Goal: Information Seeking & Learning: Learn about a topic

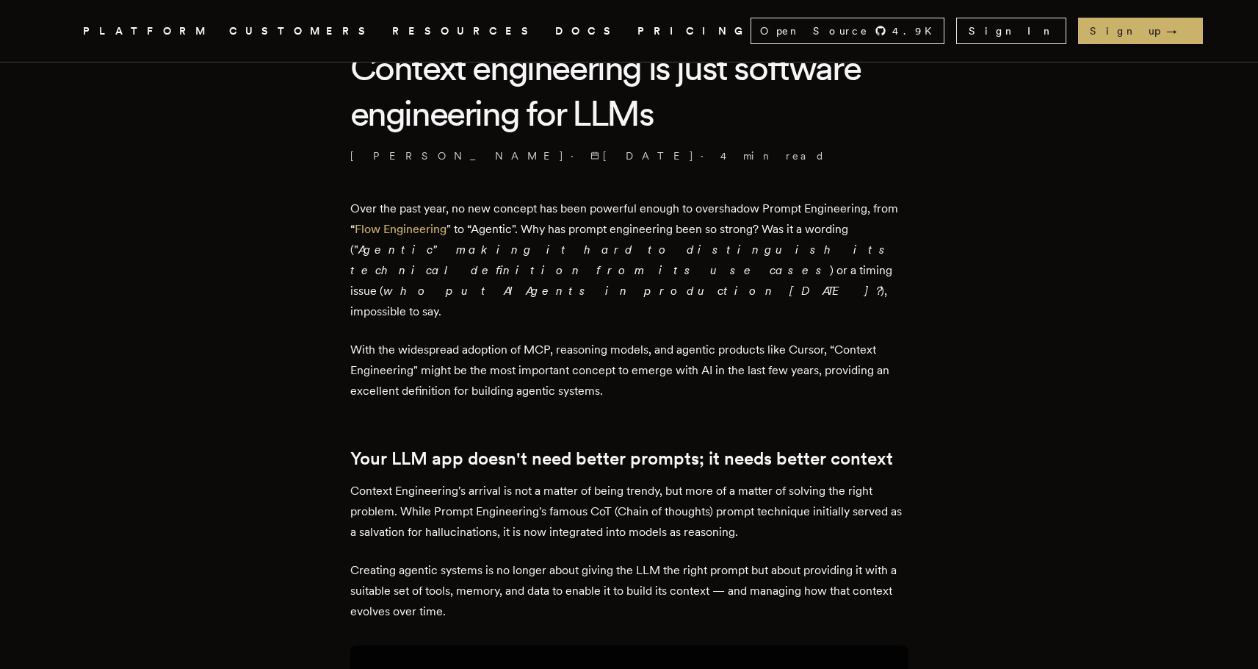
scroll to position [413, 0]
drag, startPoint x: 534, startPoint y: 209, endPoint x: 761, endPoint y: 207, distance: 227.0
click at [761, 207] on p "Over the past year, no new concept has been powerful enough to overshadow Promp…" at bounding box center [629, 259] width 558 height 123
click at [500, 231] on p "Over the past year, no new concept has been powerful enough to overshadow Promp…" at bounding box center [629, 259] width 558 height 123
click at [500, 232] on p "Over the past year, no new concept has been powerful enough to overshadow Promp…" at bounding box center [629, 259] width 558 height 123
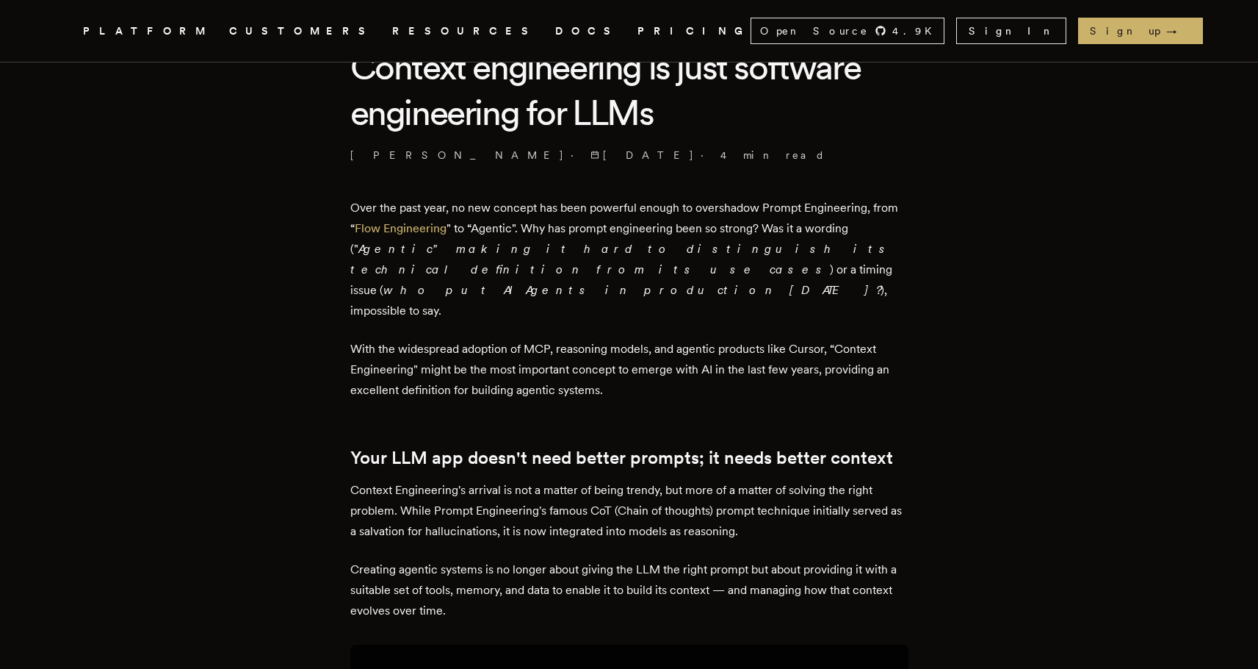
click at [649, 226] on p "Over the past year, no new concept has been powerful enough to overshadow Promp…" at bounding box center [629, 259] width 558 height 123
click at [635, 252] on em "Agentic" making it hard to distinguish its technical definition from its use ca…" at bounding box center [621, 259] width 543 height 35
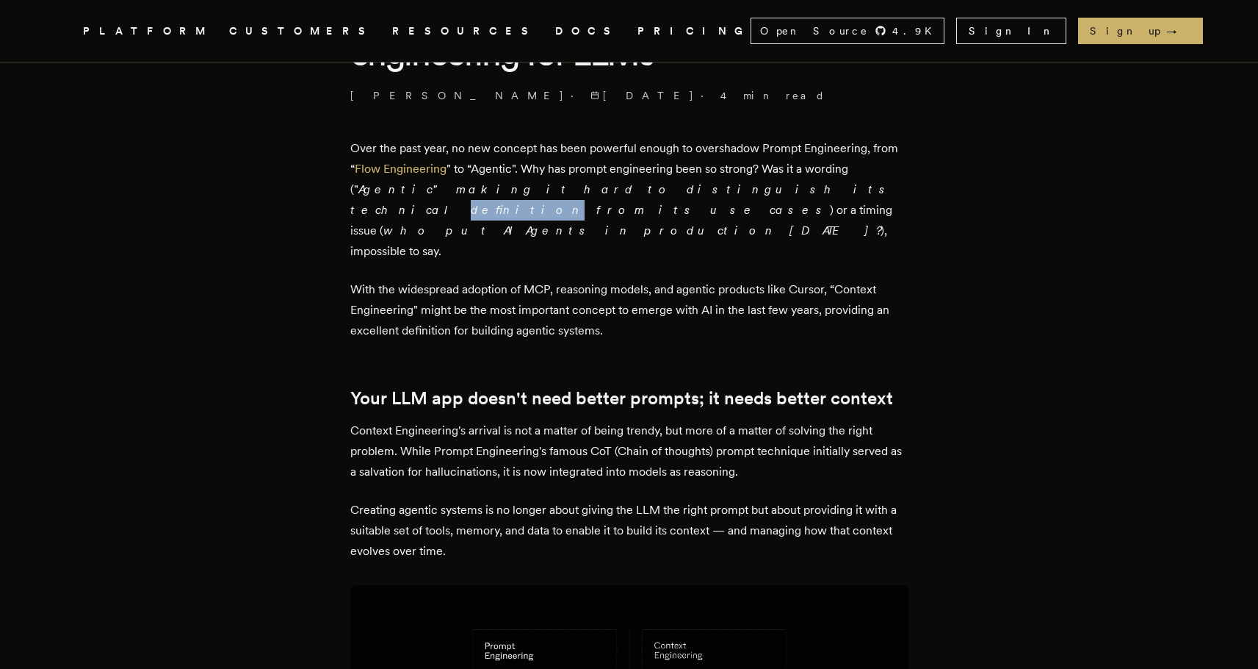
scroll to position [478, 0]
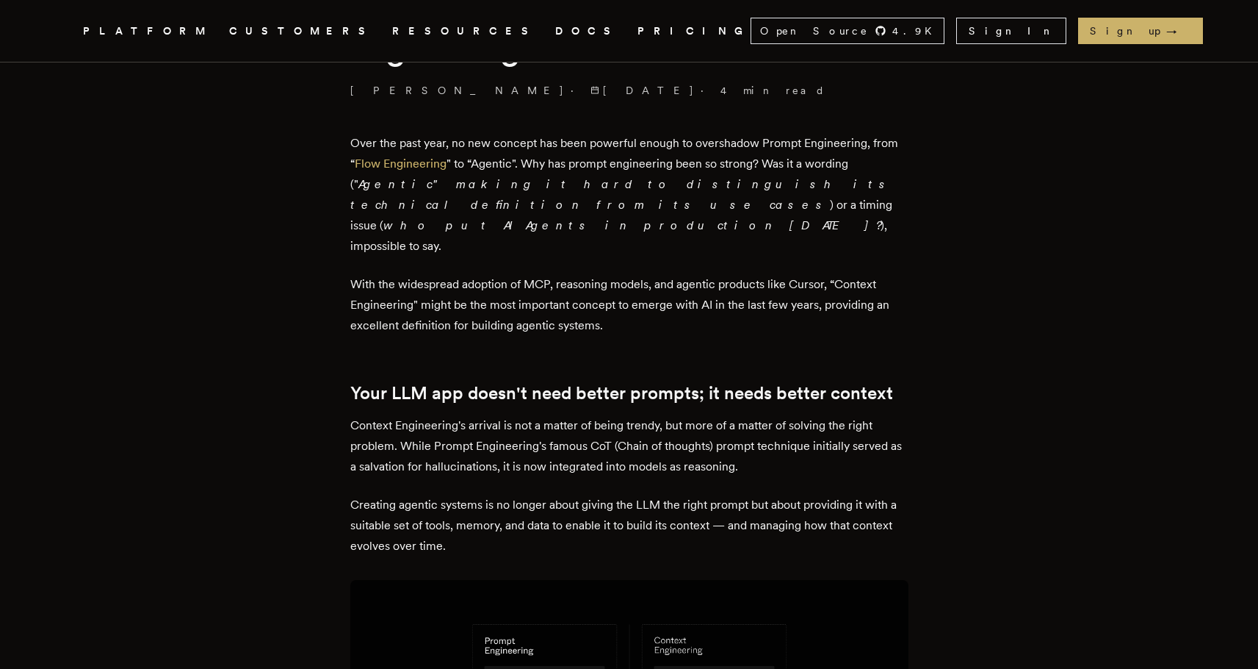
click at [625, 274] on p "With the widespread adoption of MCP, reasoning models, and agentic products lik…" at bounding box center [629, 305] width 558 height 62
drag, startPoint x: 624, startPoint y: 245, endPoint x: 588, endPoint y: 249, distance: 37.0
click at [624, 274] on p "With the widespread adoption of MCP, reasoning models, and agentic products lik…" at bounding box center [629, 305] width 558 height 62
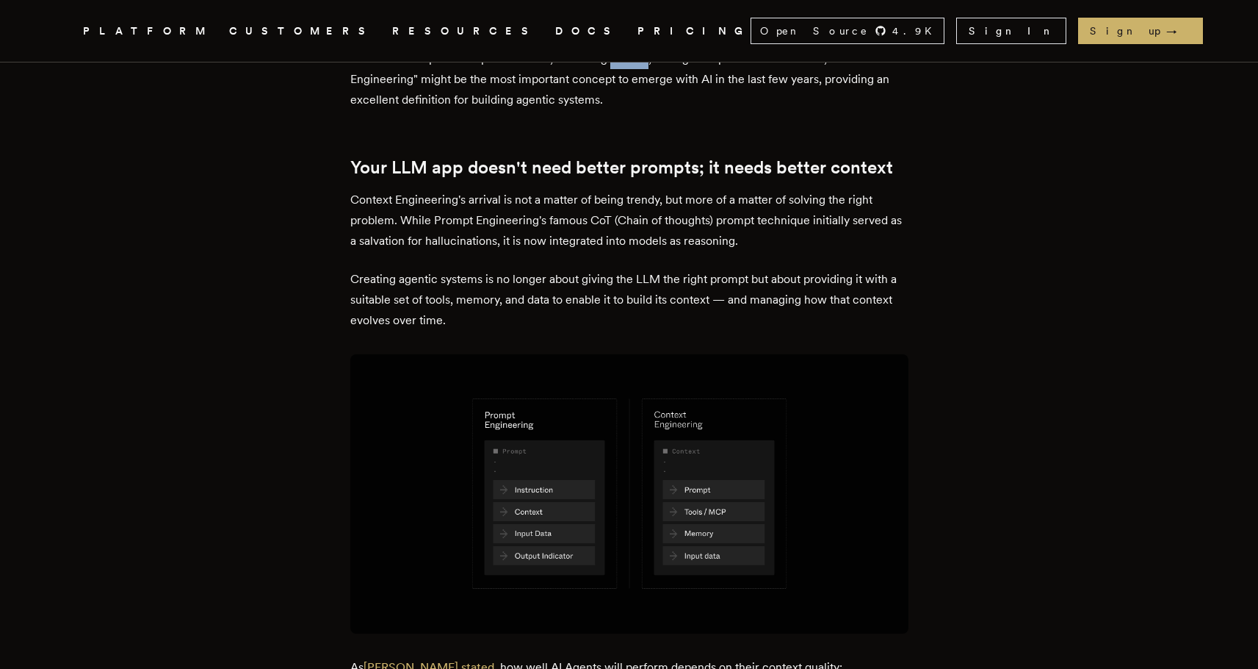
scroll to position [705, 0]
click at [620, 156] on h2 "Your LLM app doesn't need better prompts; it needs better context" at bounding box center [629, 166] width 558 height 21
click at [664, 156] on h2 "Your LLM app doesn't need better prompts; it needs better context" at bounding box center [629, 166] width 558 height 21
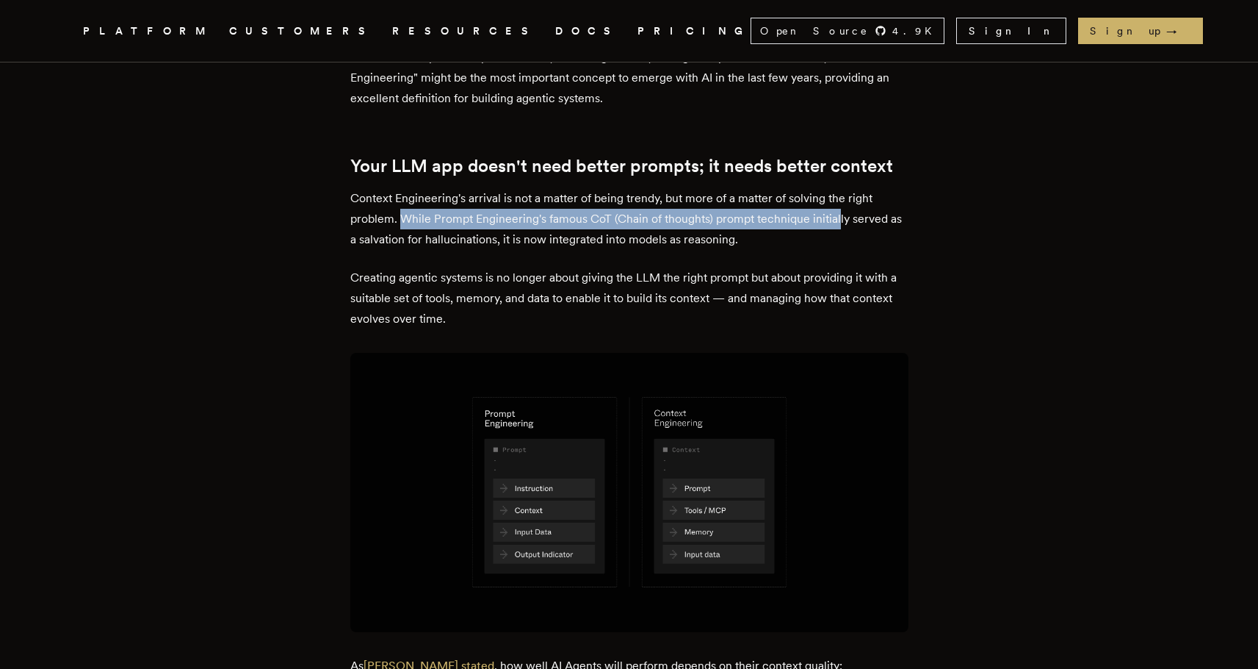
drag, startPoint x: 406, startPoint y: 174, endPoint x: 841, endPoint y: 177, distance: 434.9
click at [841, 188] on p "Context Engineering's arrival is not a matter of being trendy, but more of a ma…" at bounding box center [629, 219] width 558 height 62
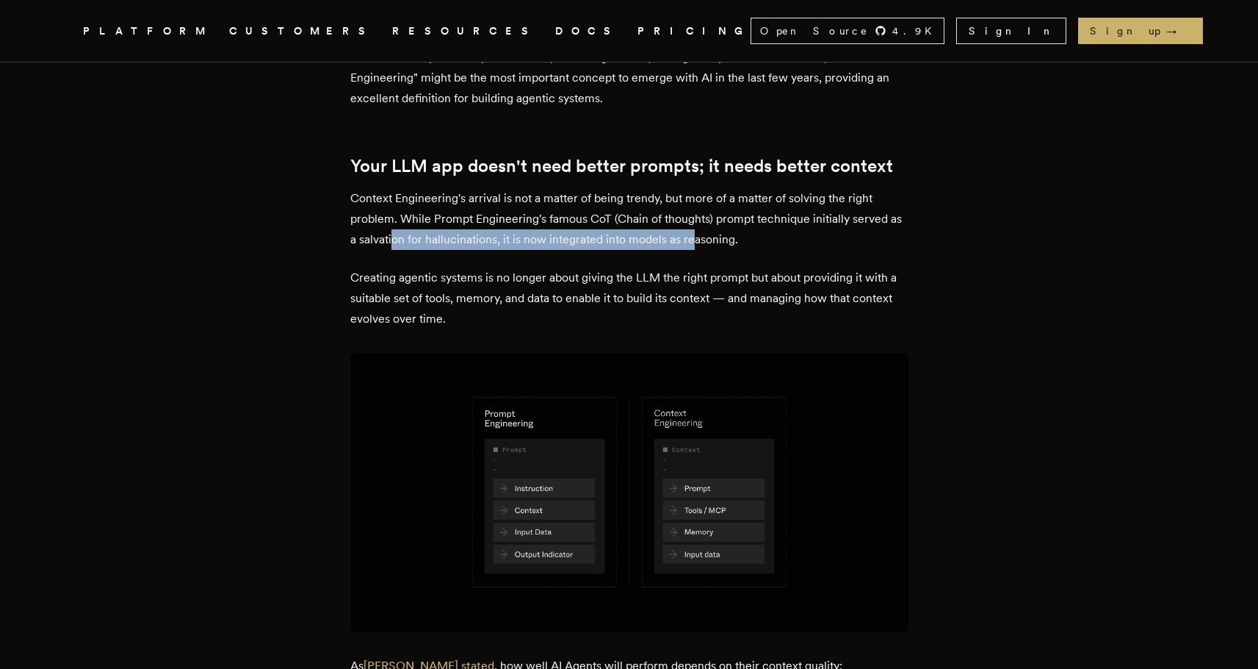
drag, startPoint x: 414, startPoint y: 198, endPoint x: 710, endPoint y: 195, distance: 296.1
click at [710, 195] on p "Context Engineering's arrival is not a matter of being trendy, but more of a ma…" at bounding box center [629, 219] width 558 height 62
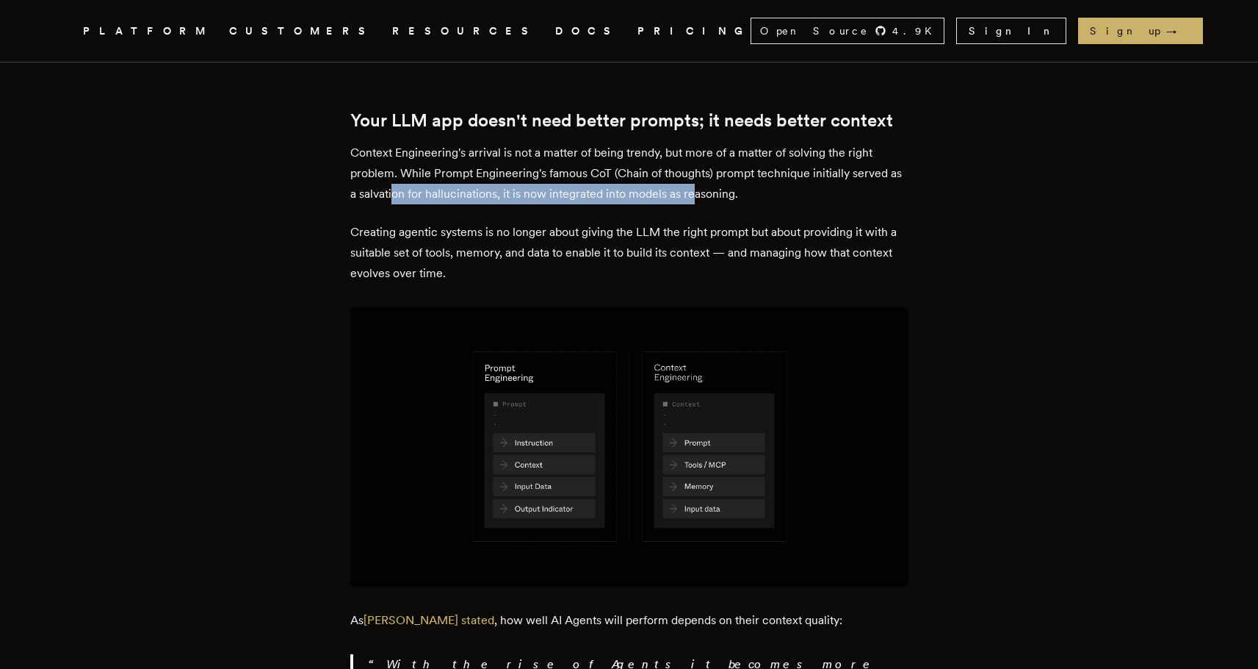
scroll to position [783, 0]
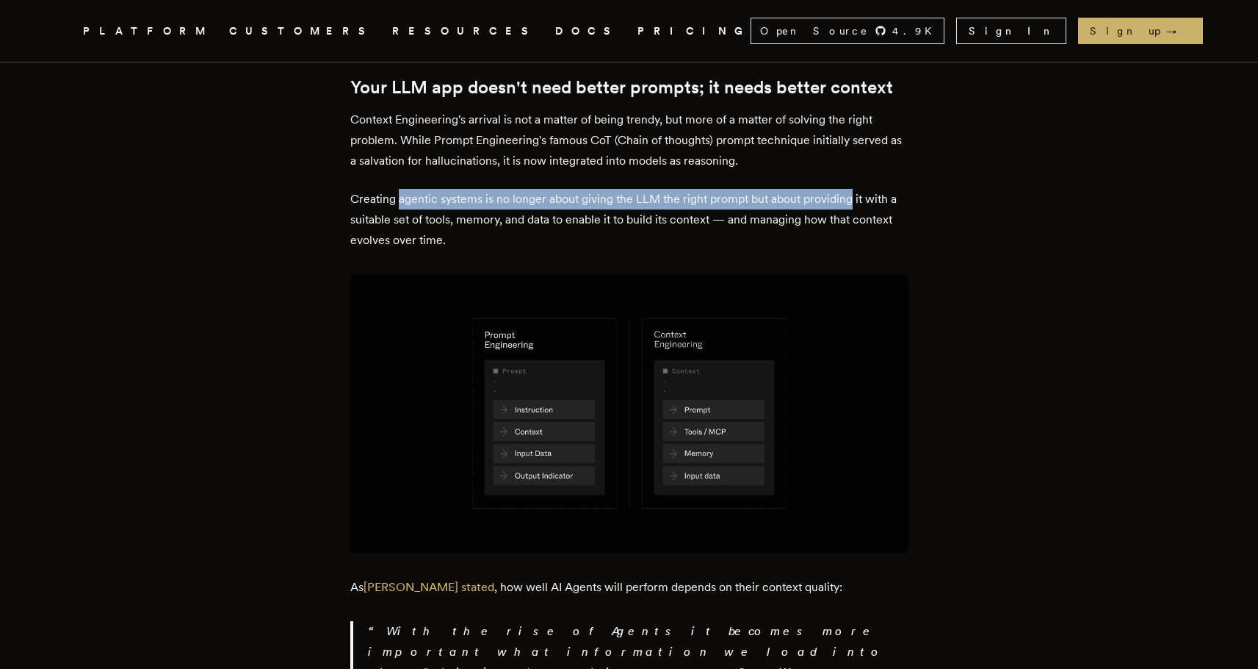
drag, startPoint x: 406, startPoint y: 156, endPoint x: 792, endPoint y: 159, distance: 385.7
click at [857, 189] on p "Creating agentic systems is no longer about giving the LLM the right prompt but…" at bounding box center [629, 220] width 558 height 62
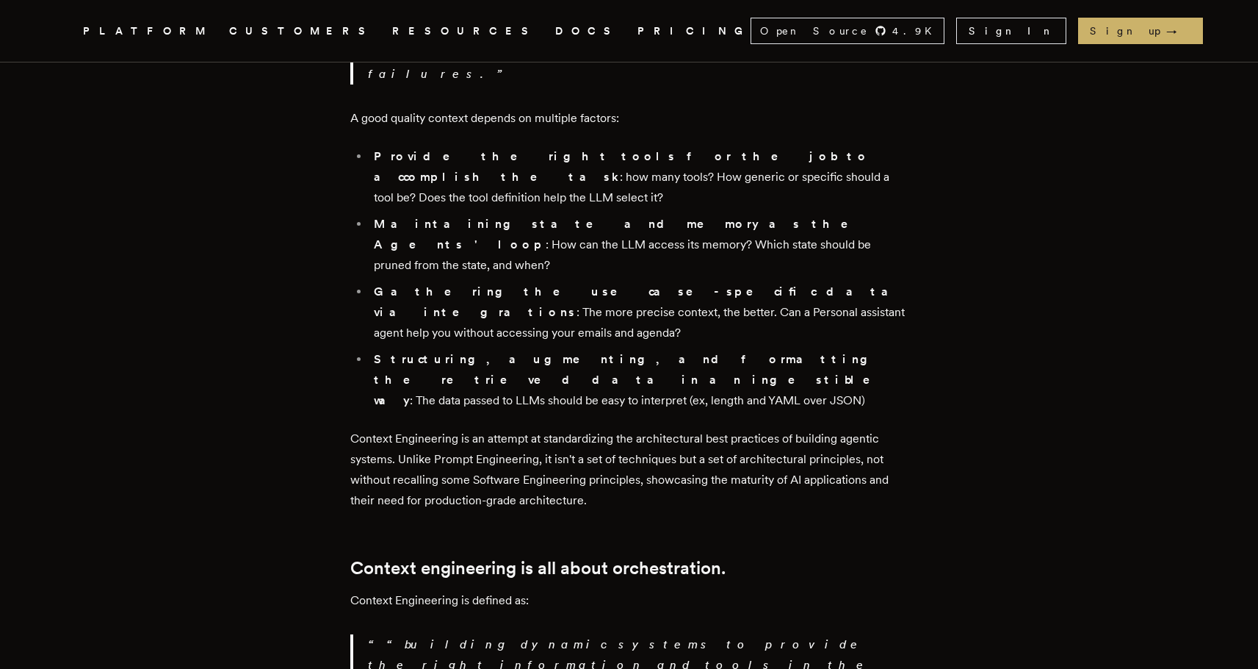
scroll to position [1503, 0]
click at [500, 430] on p "Context Engineering is an attempt at standardizing the architectural best pract…" at bounding box center [629, 471] width 558 height 82
click at [644, 430] on p "Context Engineering is an attempt at standardizing the architectural best pract…" at bounding box center [629, 471] width 558 height 82
click at [643, 430] on p "Context Engineering is an attempt at standardizing the architectural best pract…" at bounding box center [629, 471] width 558 height 82
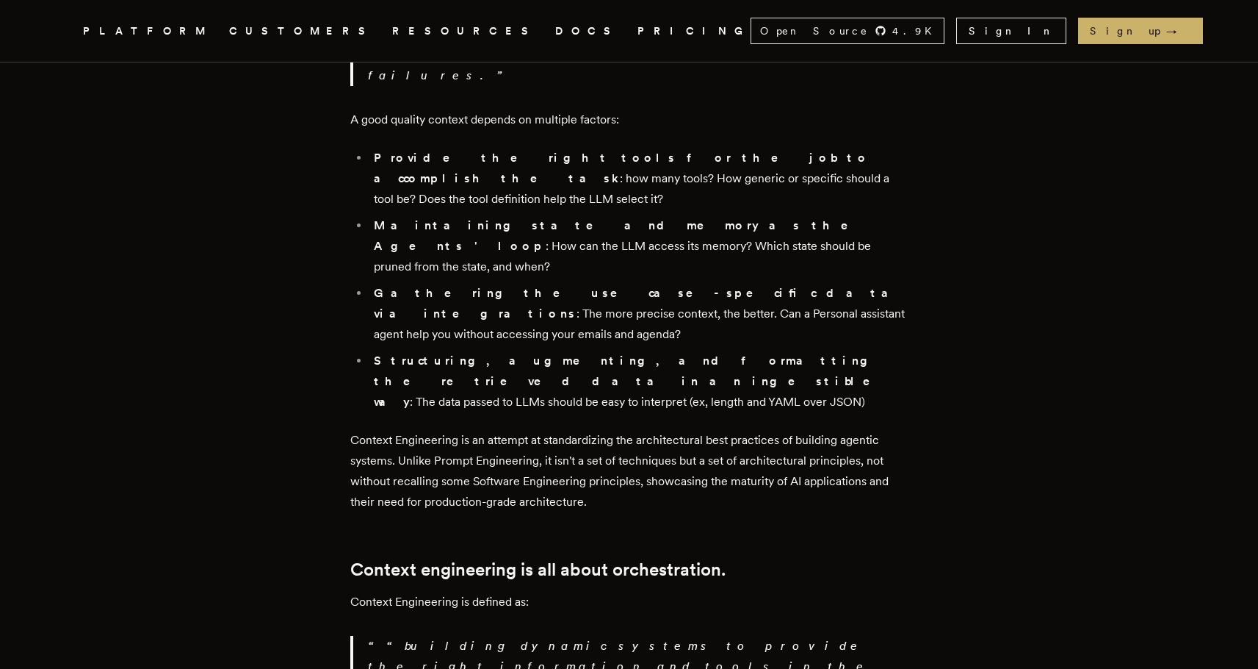
click at [758, 430] on p "Context Engineering is an attempt at standardizing the architectural best pract…" at bounding box center [629, 471] width 558 height 82
click at [757, 430] on p "Context Engineering is an attempt at standardizing the architectural best pract…" at bounding box center [629, 471] width 558 height 82
click at [411, 430] on p "Context Engineering is an attempt at standardizing the architectural best pract…" at bounding box center [629, 471] width 558 height 82
click at [569, 430] on p "Context Engineering is an attempt at standardizing the architectural best pract…" at bounding box center [629, 471] width 558 height 82
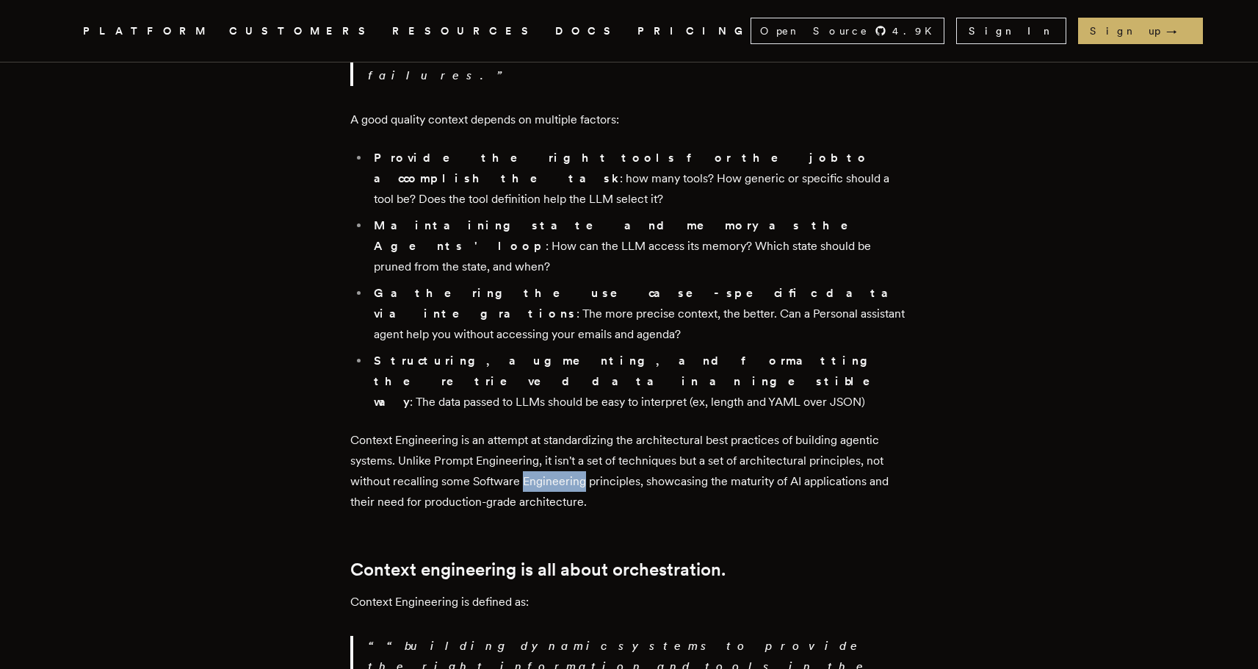
click at [569, 430] on p "Context Engineering is an attempt at standardizing the architectural best pract…" at bounding box center [629, 471] width 558 height 82
click at [680, 430] on p "Context Engineering is an attempt at standardizing the architectural best pract…" at bounding box center [629, 471] width 558 height 82
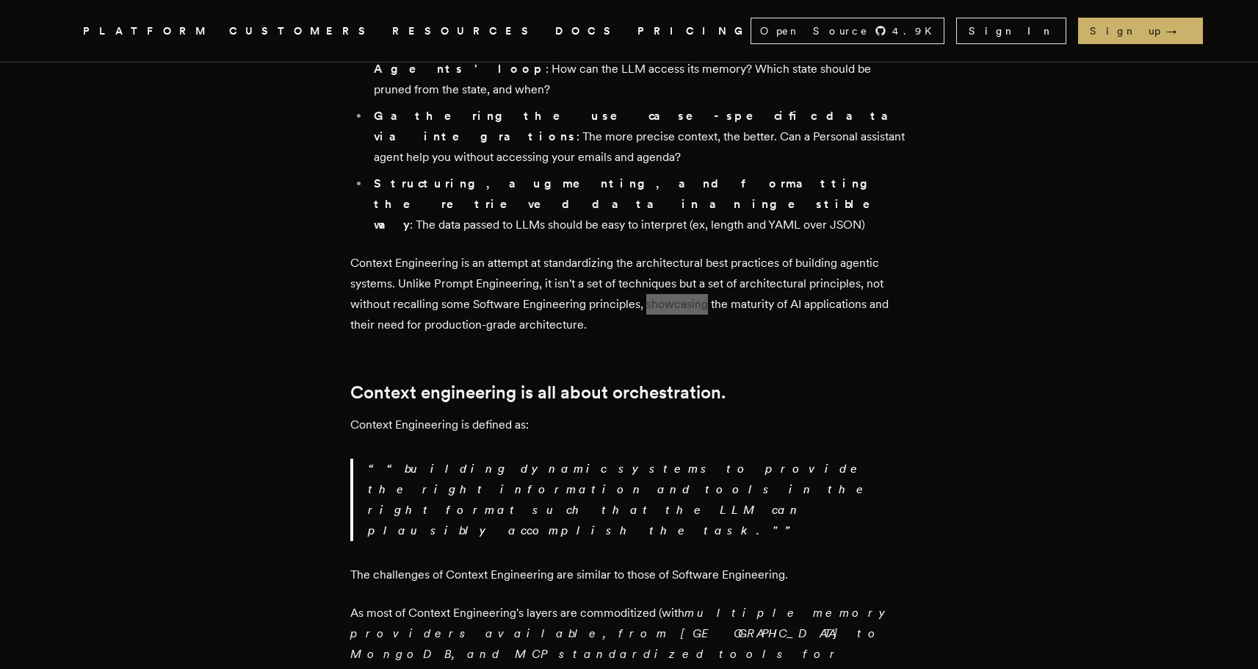
scroll to position [1700, 0]
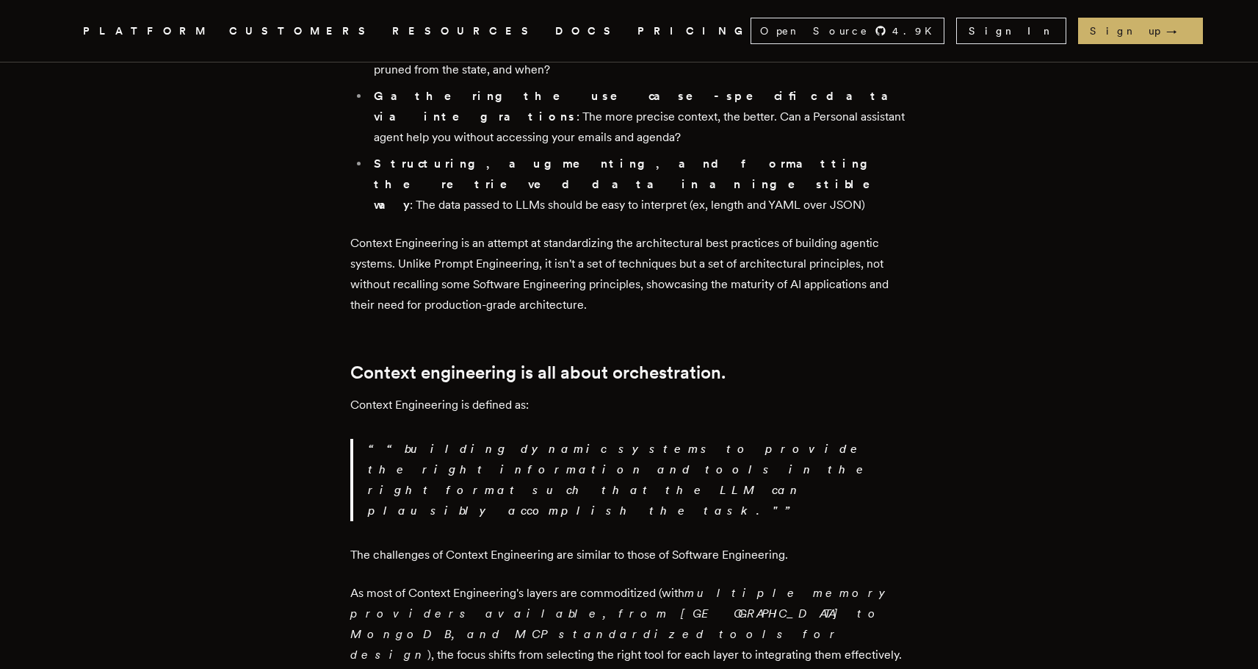
drag, startPoint x: 583, startPoint y: 322, endPoint x: 655, endPoint y: 320, distance: 71.3
click at [655, 583] on p "As most of Context Engineering's layers are commoditized (with multiple memory …" at bounding box center [629, 624] width 558 height 82
click at [724, 586] on em "multiple memory providers available, from [GEOGRAPHIC_DATA] to MongoDB, and MCP…" at bounding box center [623, 624] width 546 height 76
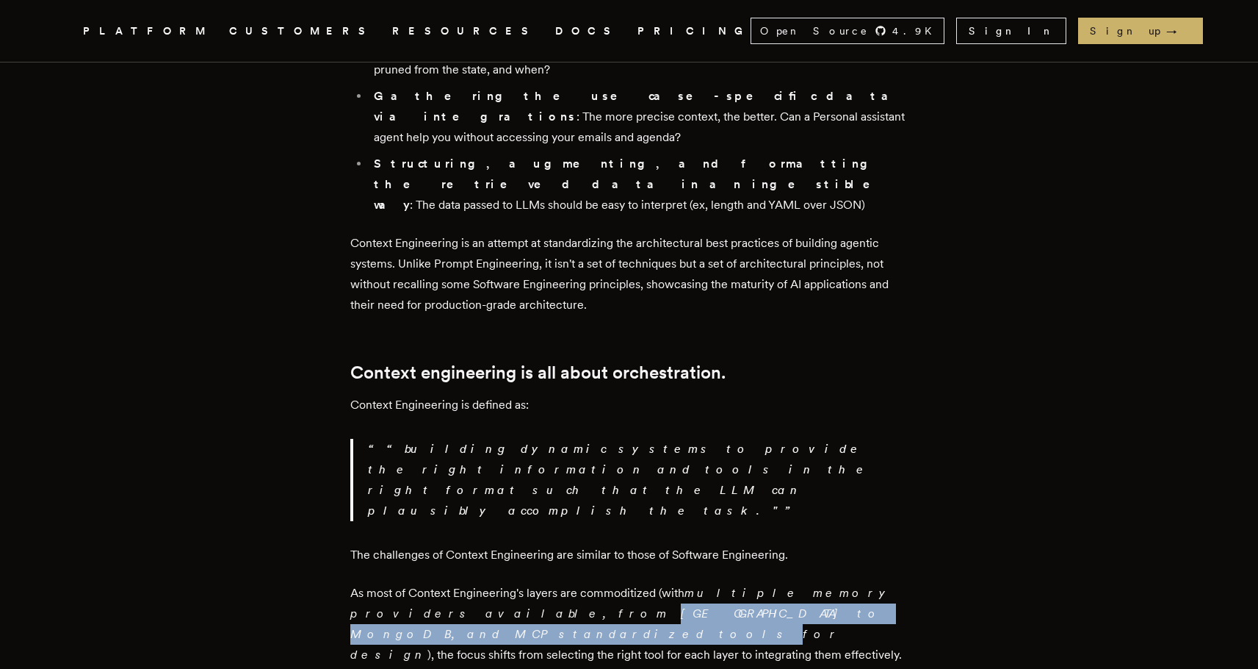
drag, startPoint x: 384, startPoint y: 338, endPoint x: 700, endPoint y: 336, distance: 315.9
click at [700, 586] on em "multiple memory providers available, from [GEOGRAPHIC_DATA] to MongoDB, and MCP…" at bounding box center [623, 624] width 546 height 76
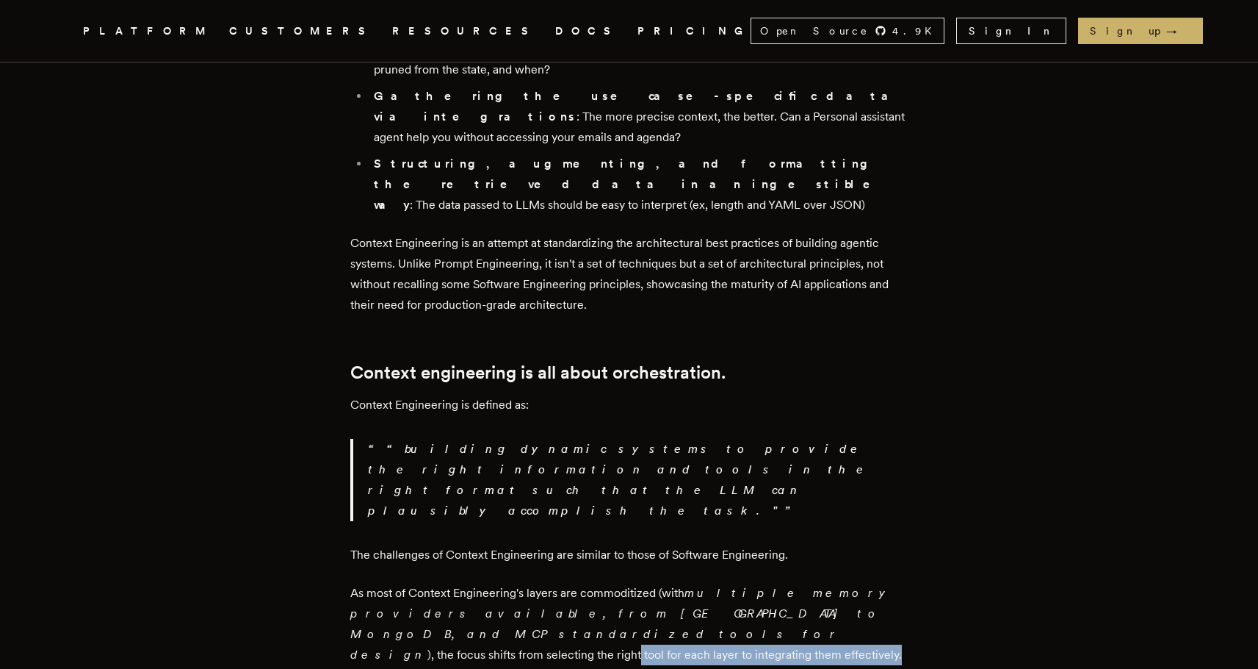
drag, startPoint x: 379, startPoint y: 361, endPoint x: 637, endPoint y: 357, distance: 257.9
click at [637, 583] on p "As most of Context Engineering's layers are commoditized (with multiple memory …" at bounding box center [629, 624] width 558 height 82
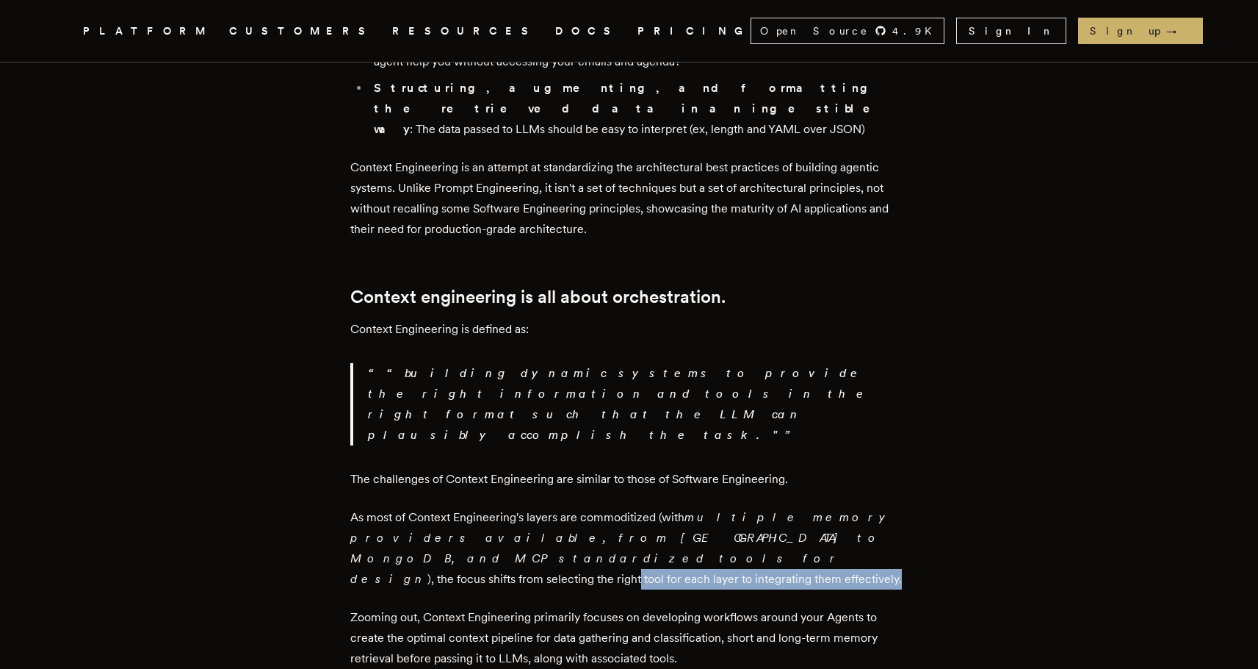
scroll to position [1795, 0]
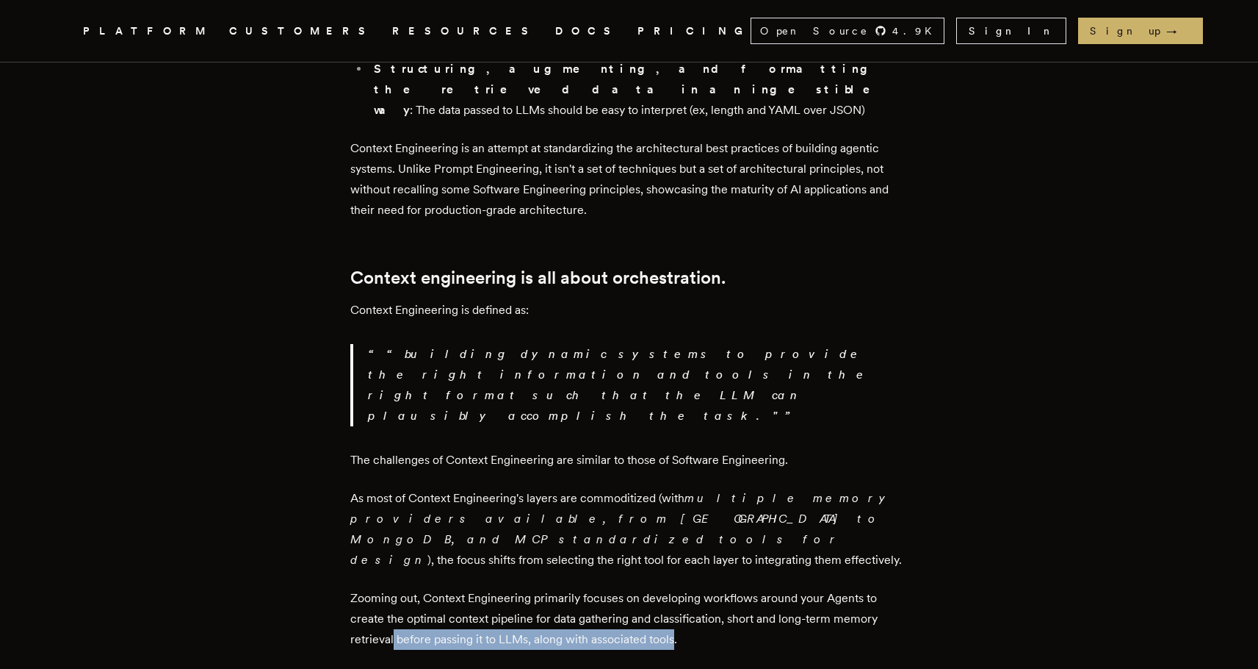
drag, startPoint x: 397, startPoint y: 346, endPoint x: 677, endPoint y: 348, distance: 279.9
click at [677, 588] on p "Zooming out, Context Engineering primarily focuses on developing workflows arou…" at bounding box center [629, 619] width 558 height 62
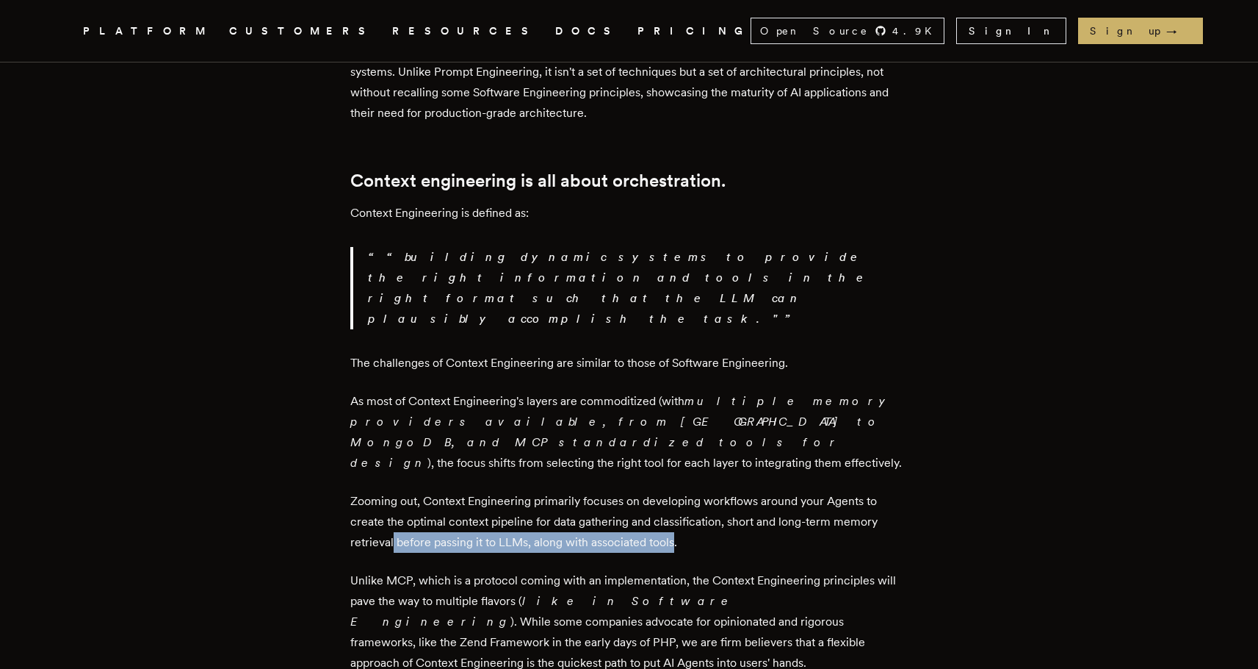
scroll to position [1893, 0]
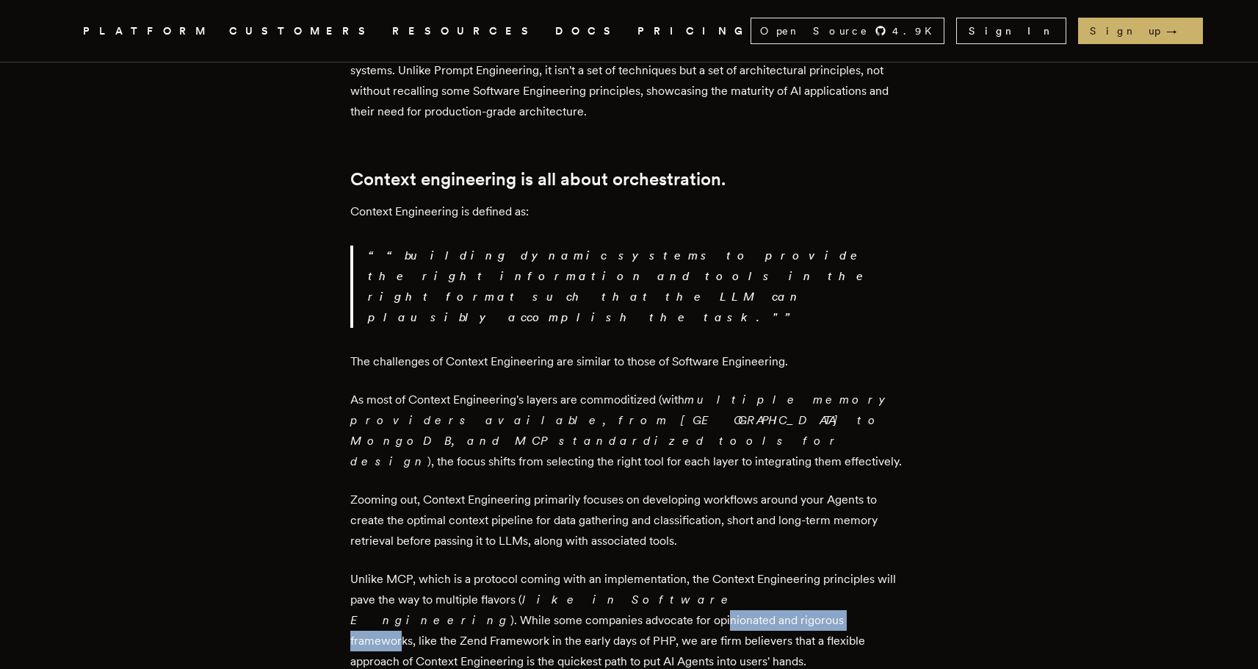
drag, startPoint x: 371, startPoint y: 325, endPoint x: 538, endPoint y: 325, distance: 166.8
click at [538, 569] on p "Unlike MCP, which is a protocol coming with an implementation, the Context Engi…" at bounding box center [629, 620] width 558 height 103
click at [440, 569] on p "Unlike MCP, which is a protocol coming with an implementation, the Context Engi…" at bounding box center [629, 620] width 558 height 103
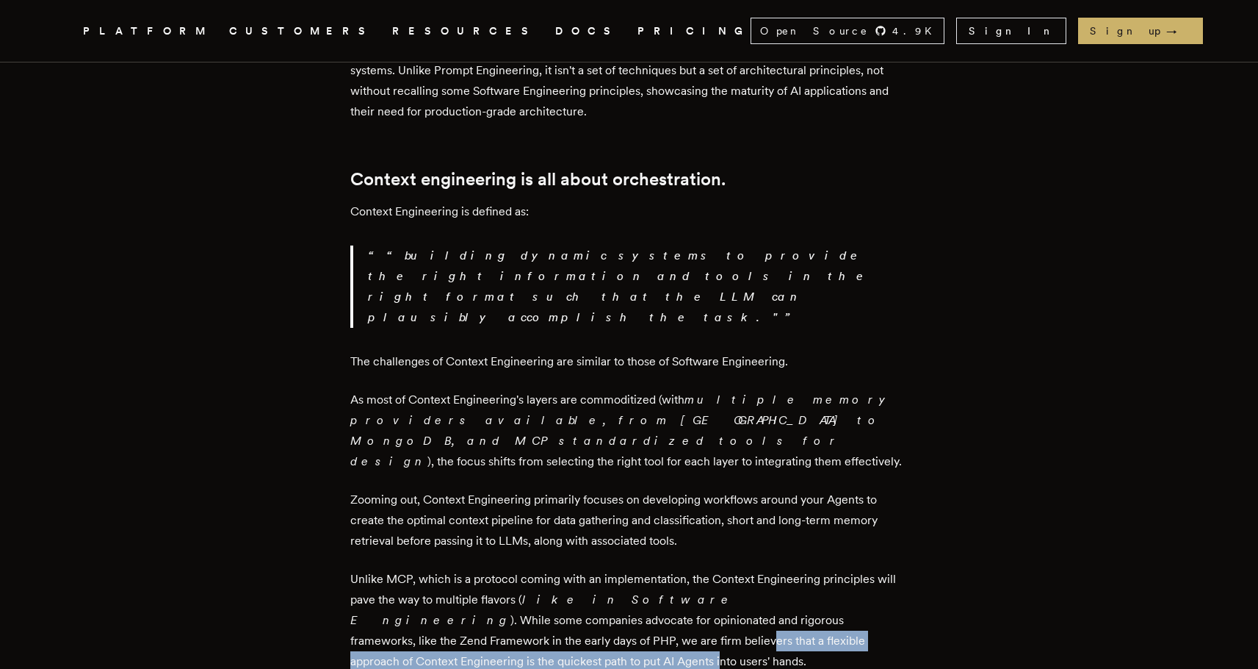
drag, startPoint x: 385, startPoint y: 350, endPoint x: 849, endPoint y: 350, distance: 464.3
click at [849, 569] on p "Unlike MCP, which is a protocol coming with an implementation, the Context Engi…" at bounding box center [629, 620] width 558 height 103
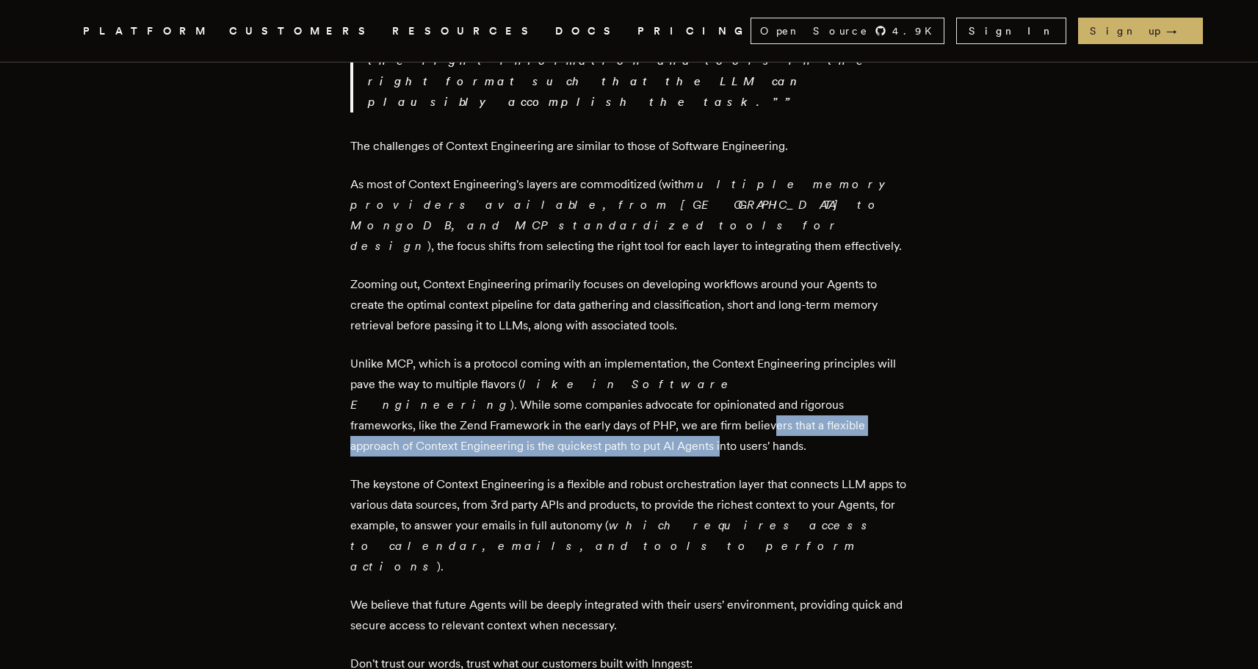
scroll to position [2114, 0]
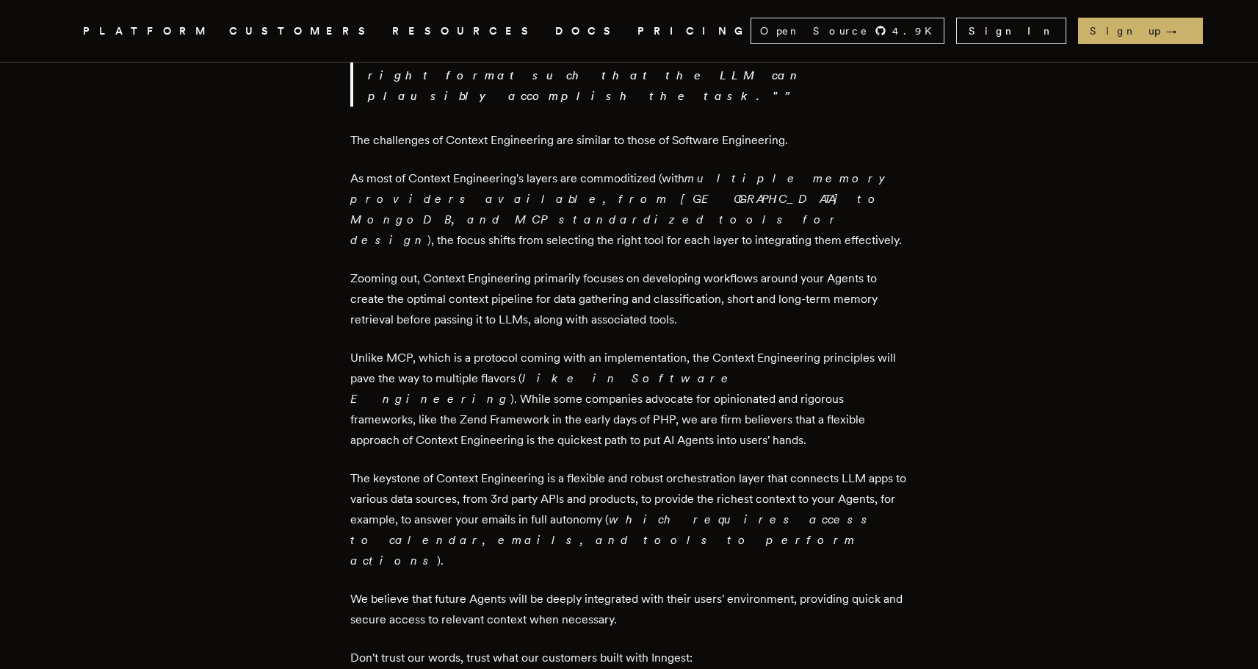
click at [589, 468] on p "The keystone of Context Engineering is a flexible and robust orchestration laye…" at bounding box center [629, 519] width 558 height 103
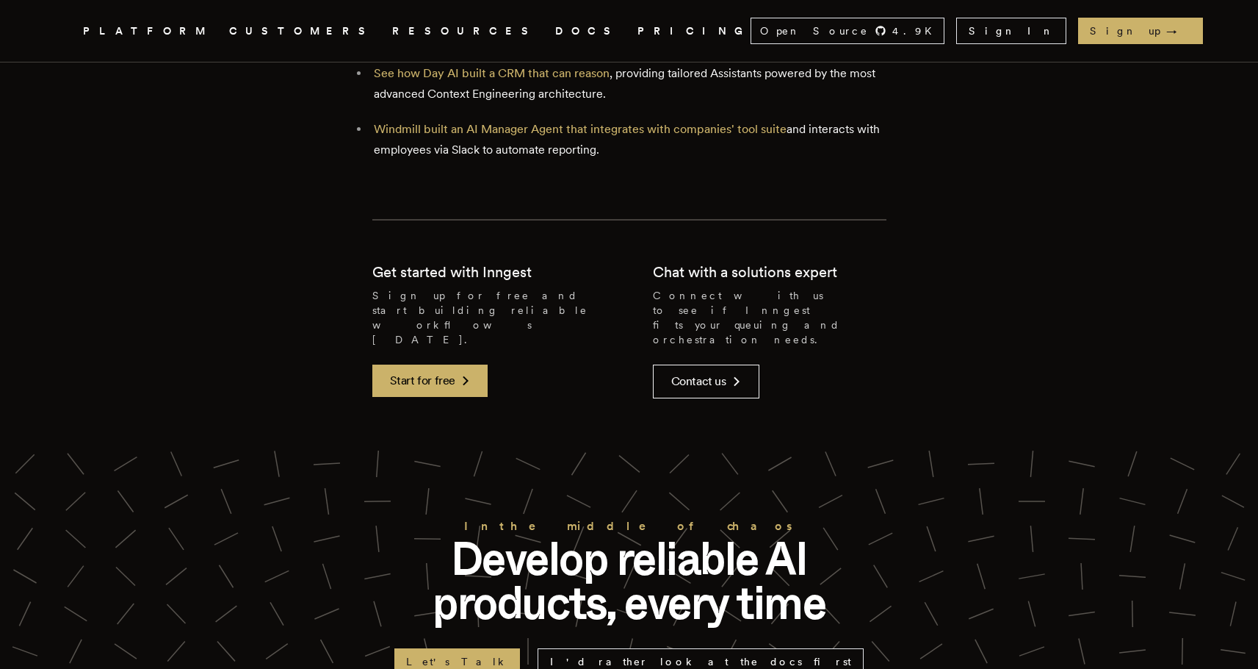
scroll to position [3072, 0]
